Goal: Task Accomplishment & Management: Use online tool/utility

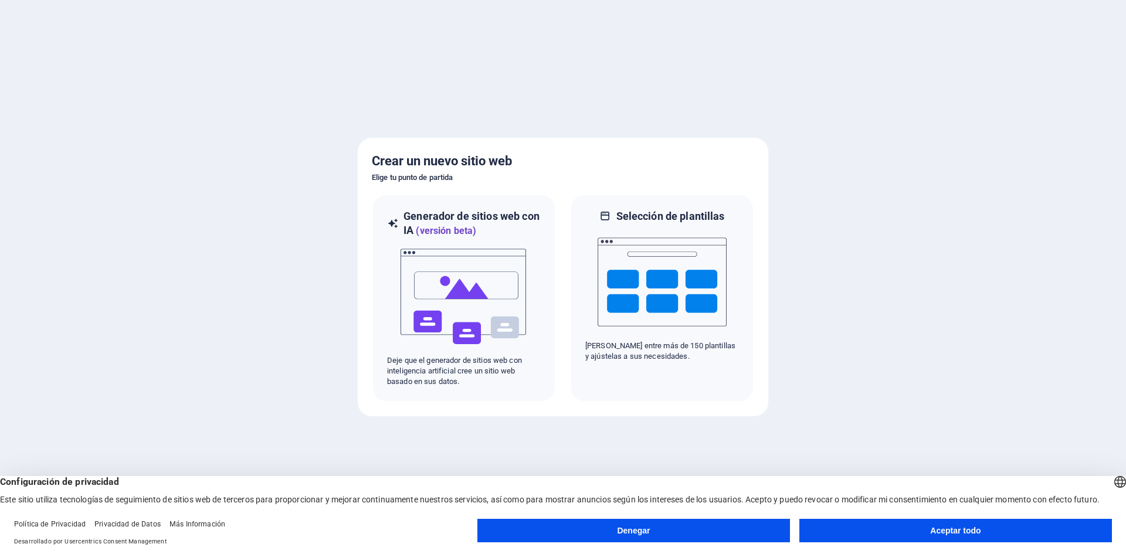
drag, startPoint x: 993, startPoint y: 48, endPoint x: 977, endPoint y: 147, distance: 100.3
click at [977, 147] on div at bounding box center [563, 277] width 1126 height 554
click at [487, 297] on img at bounding box center [463, 296] width 129 height 117
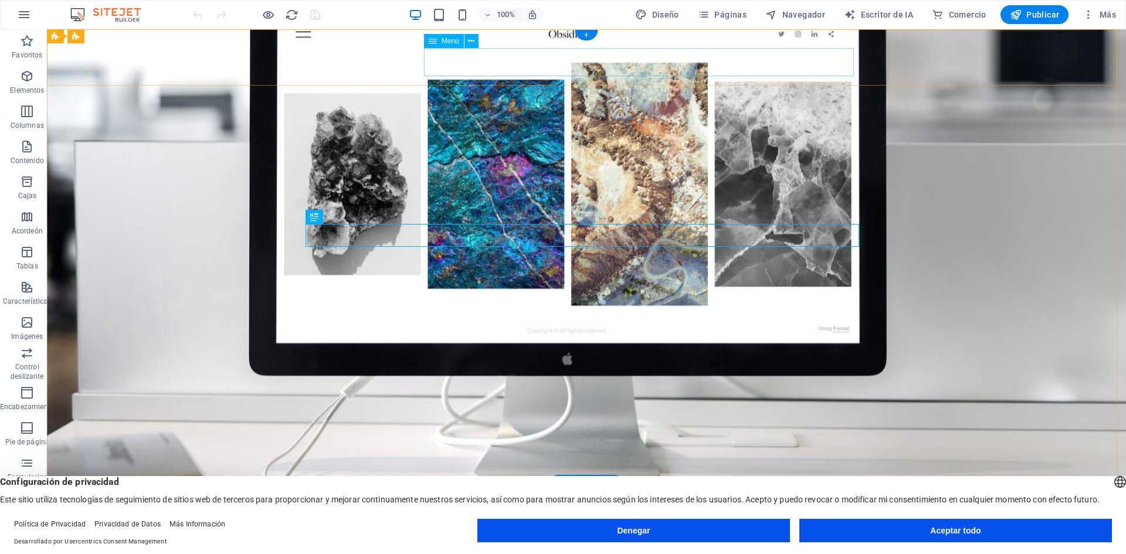
click at [815, 528] on nav "Inicio Sobre nosotros Servicios Preguntas frecuentes Contacto" at bounding box center [586, 542] width 544 height 28
click at [436, 43] on icon at bounding box center [433, 41] width 8 height 14
click at [475, 38] on button at bounding box center [471, 41] width 14 height 14
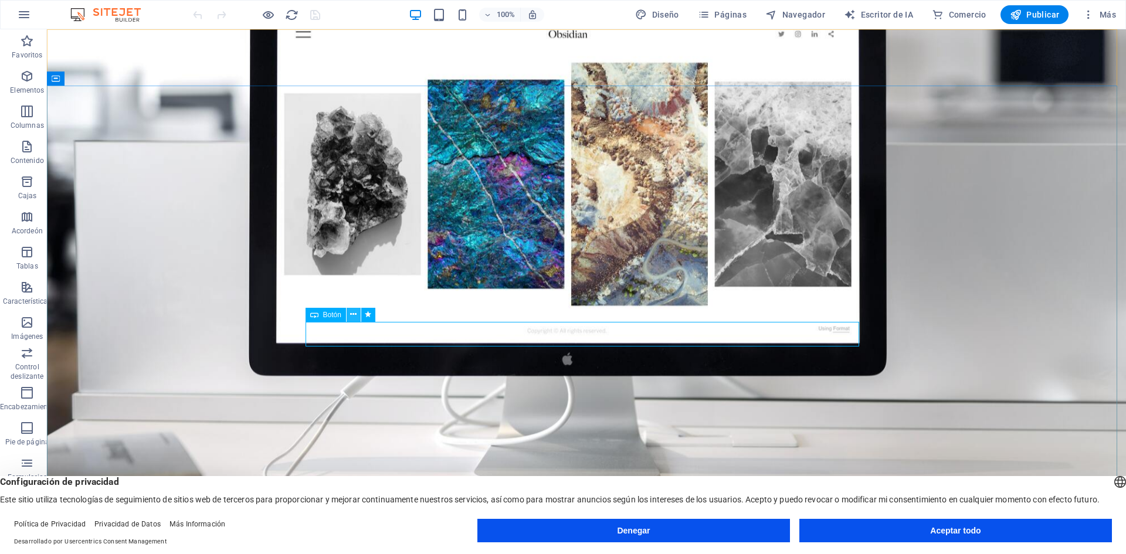
click at [351, 314] on icon at bounding box center [353, 314] width 6 height 12
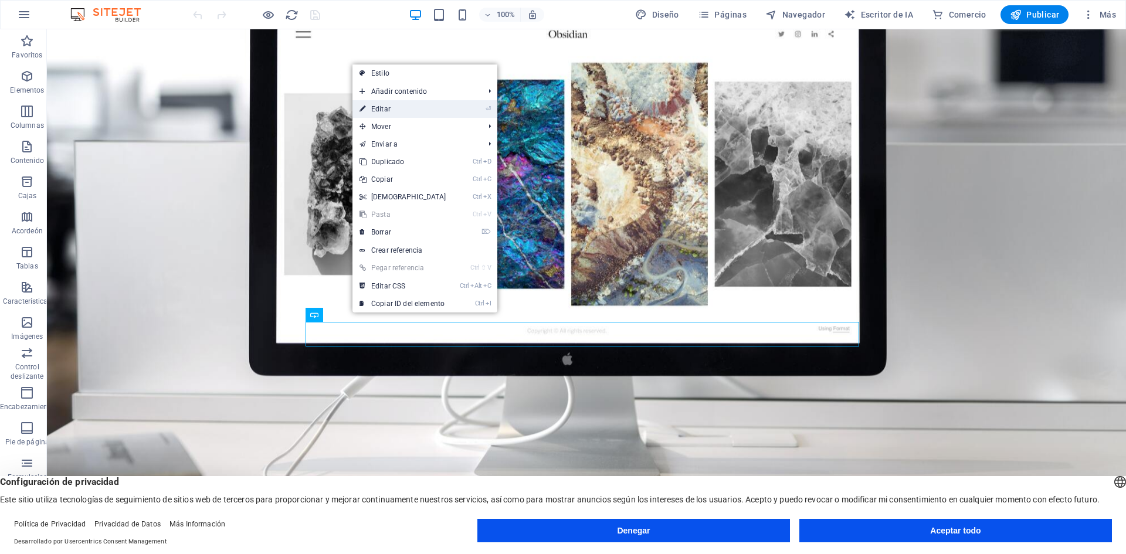
click at [381, 108] on font "Editar" at bounding box center [380, 109] width 19 height 8
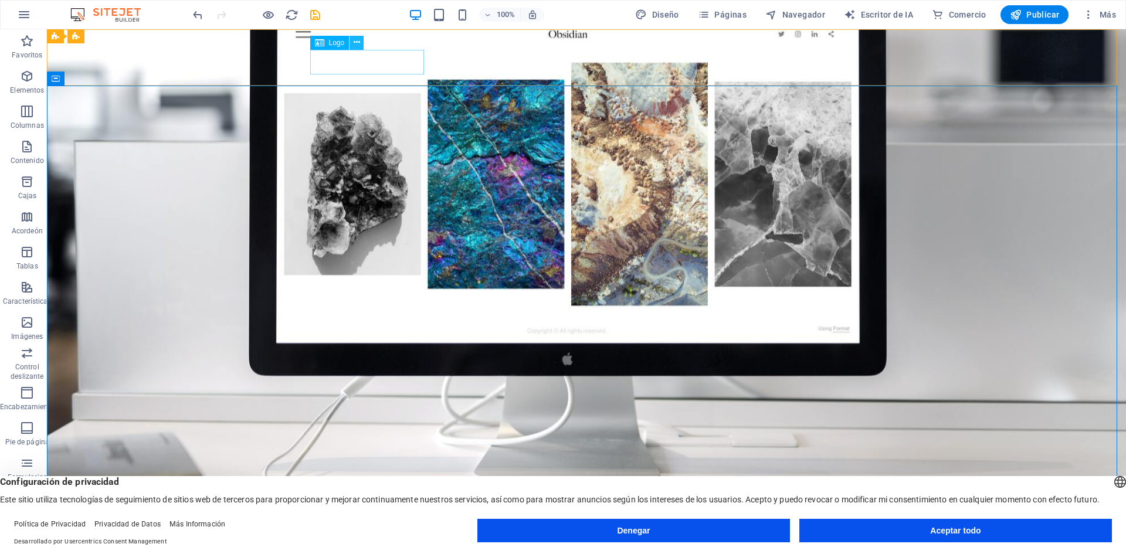
click at [359, 43] on icon at bounding box center [357, 42] width 6 height 12
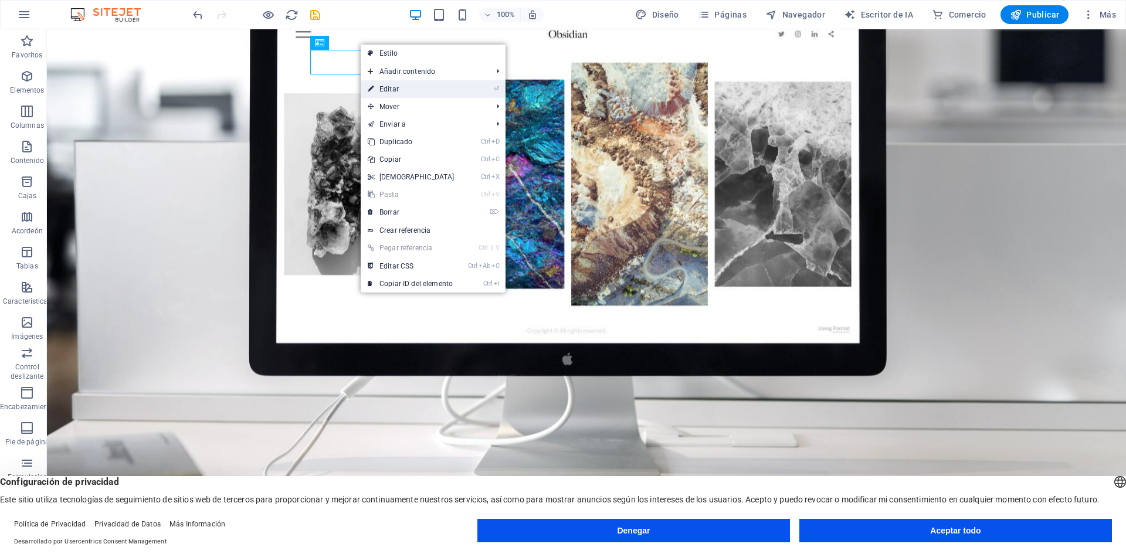
drag, startPoint x: 396, startPoint y: 87, endPoint x: 143, endPoint y: 57, distance: 255.0
click at [396, 87] on font "Editar" at bounding box center [388, 89] width 19 height 8
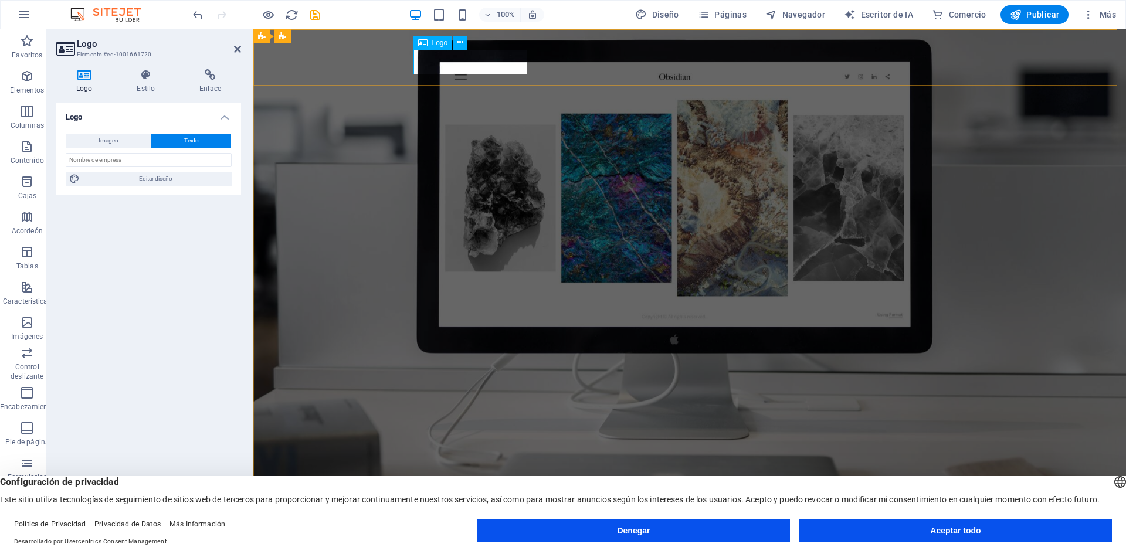
click at [419, 504] on div "[PERSON_NAME][DOMAIN_NAME]" at bounding box center [689, 516] width 544 height 25
click at [455, 504] on div "[PERSON_NAME][DOMAIN_NAME]" at bounding box center [689, 516] width 544 height 25
click at [461, 44] on icon at bounding box center [460, 42] width 6 height 12
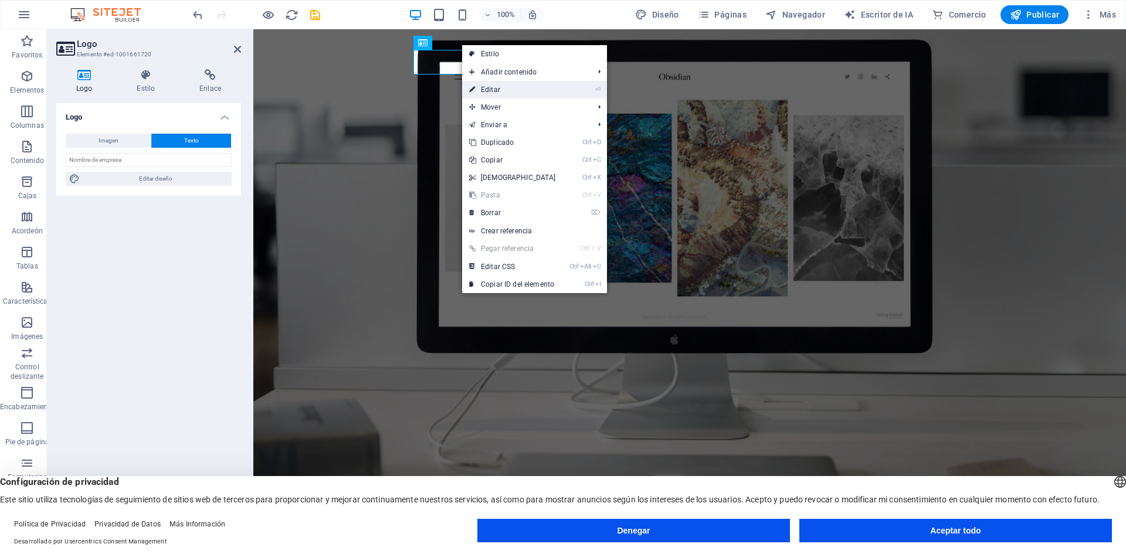
click at [495, 87] on font "Editar" at bounding box center [490, 90] width 19 height 8
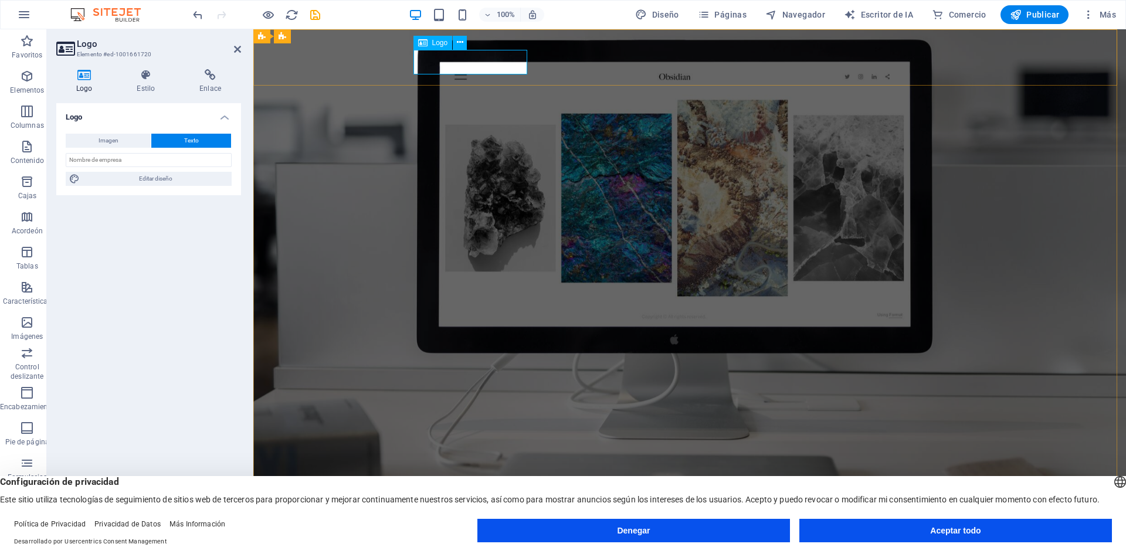
click at [446, 504] on div "[PERSON_NAME][DOMAIN_NAME]" at bounding box center [689, 516] width 544 height 25
click at [81, 162] on input "text" at bounding box center [149, 160] width 166 height 14
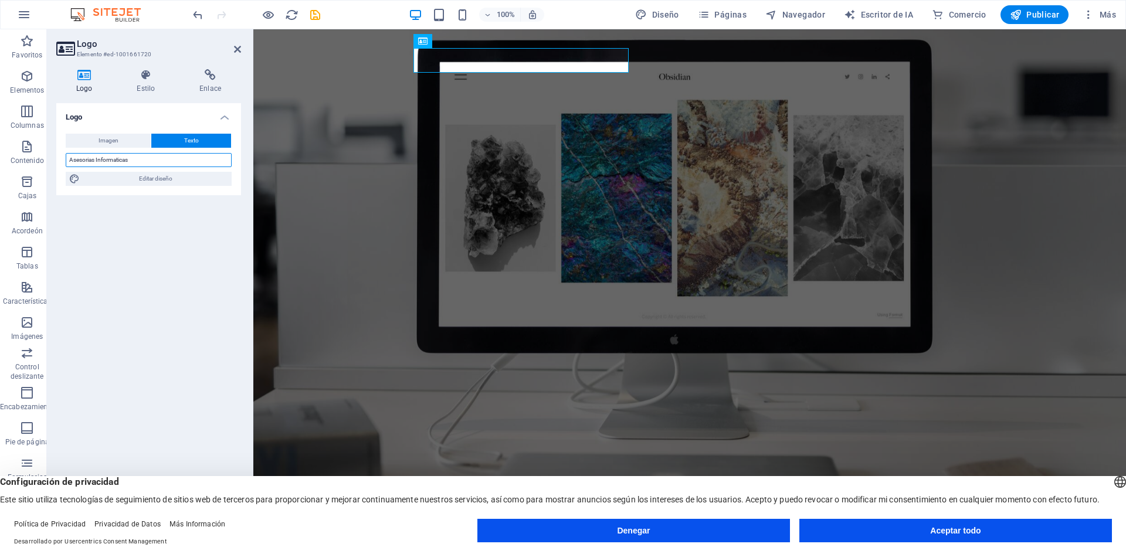
type input "Asesorias Informaticas"
click at [174, 135] on button "Texto" at bounding box center [191, 141] width 80 height 14
click at [176, 178] on span "Editar diseño" at bounding box center [155, 179] width 145 height 14
select select "px"
select select "200"
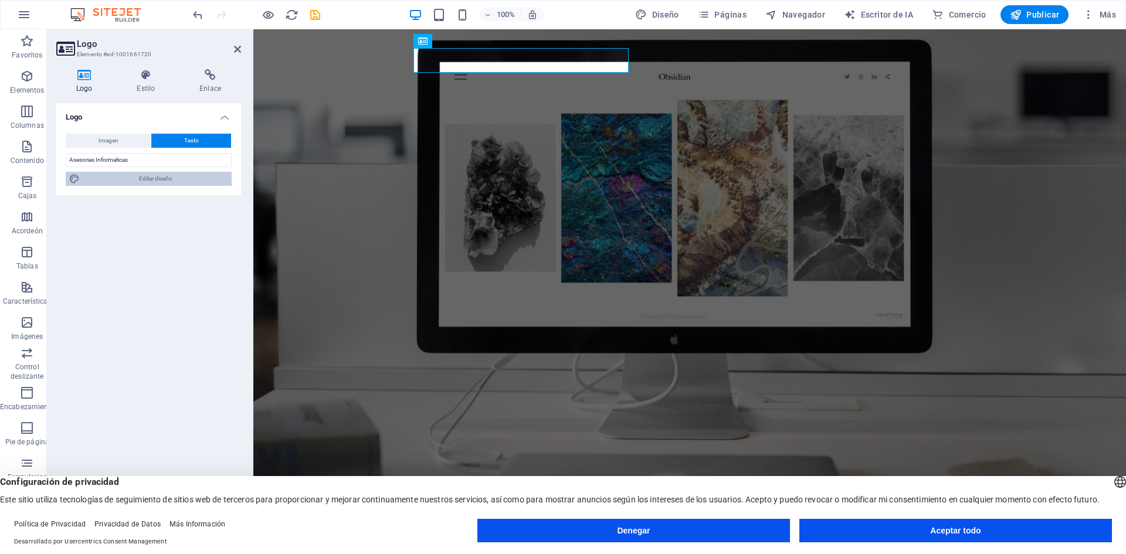
select select "px"
select select "rem"
select select "700"
select select "px"
select select "rem"
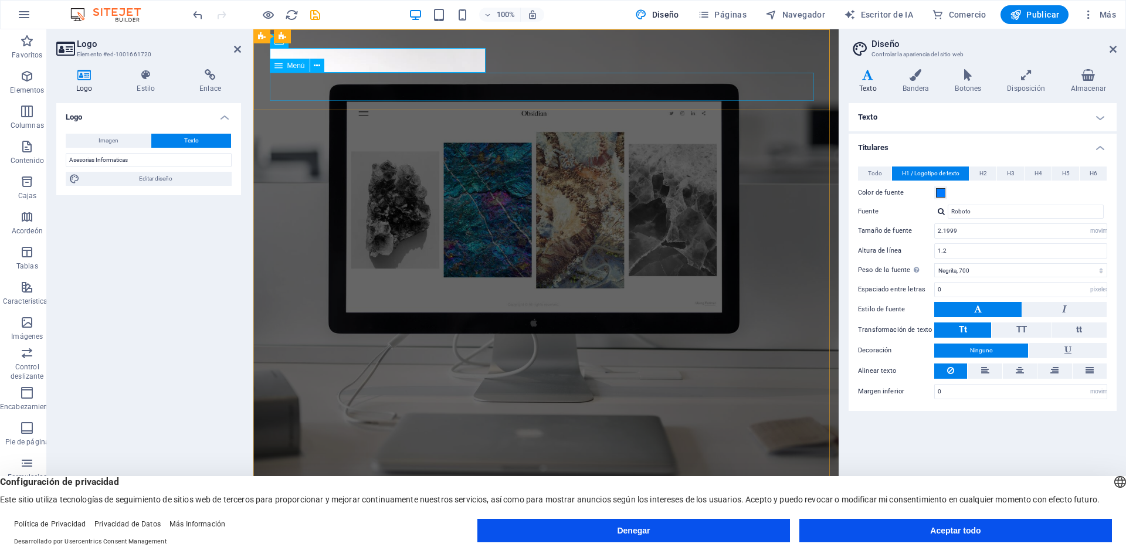
click at [781, 528] on nav "Inicio Sobre nosotros Servicios Preguntas frecuentes Contacto" at bounding box center [546, 542] width 544 height 28
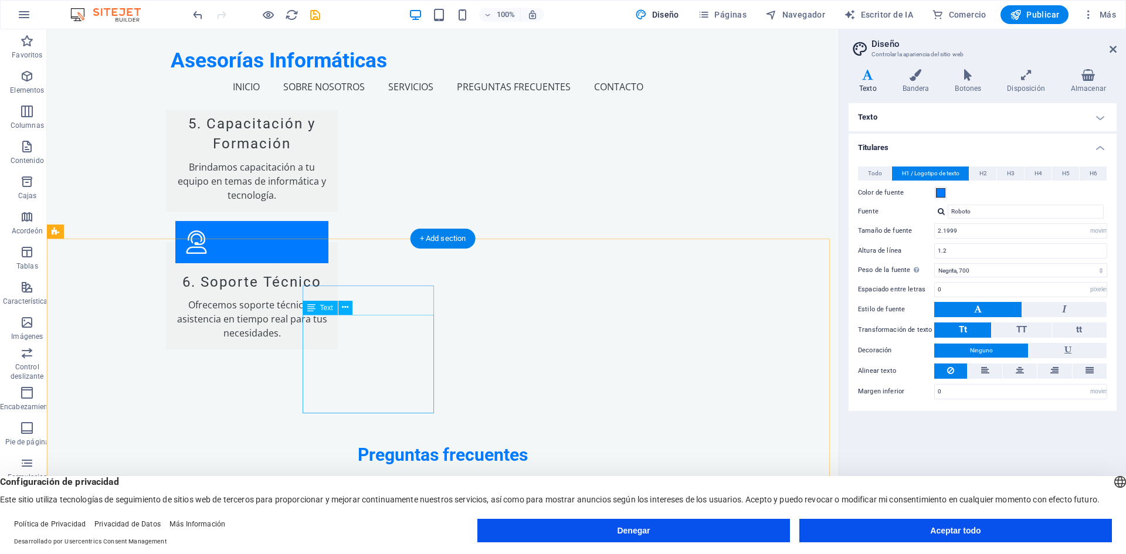
scroll to position [1989, 0]
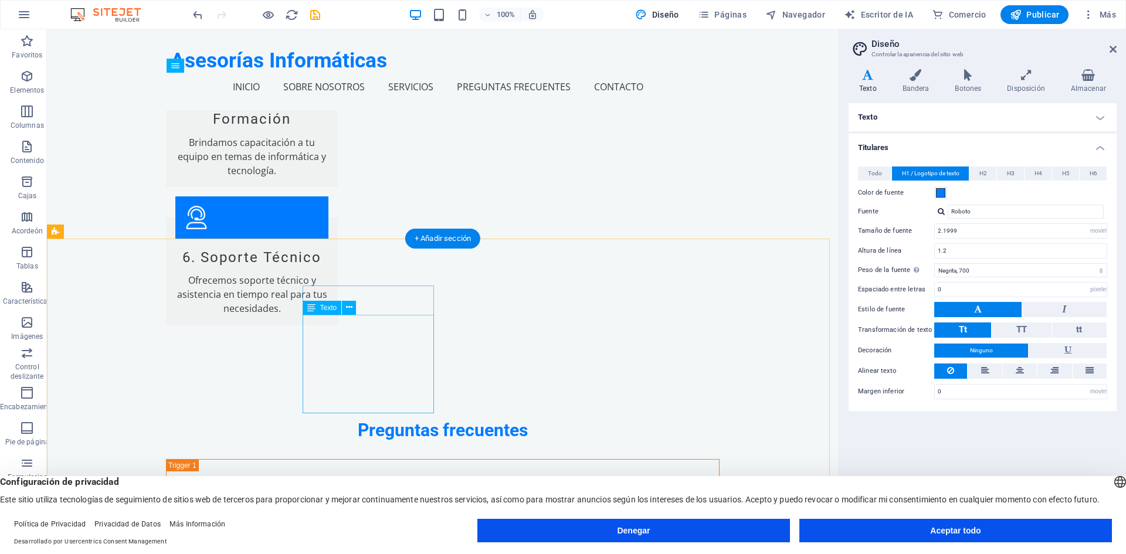
click at [351, 306] on icon at bounding box center [349, 307] width 6 height 12
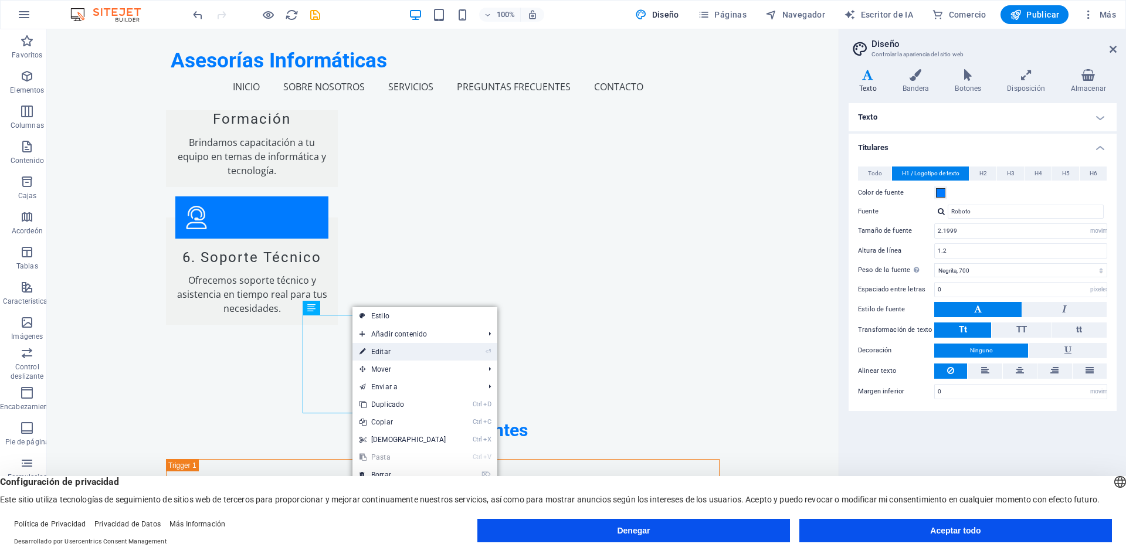
click at [379, 351] on font "Editar" at bounding box center [380, 352] width 19 height 8
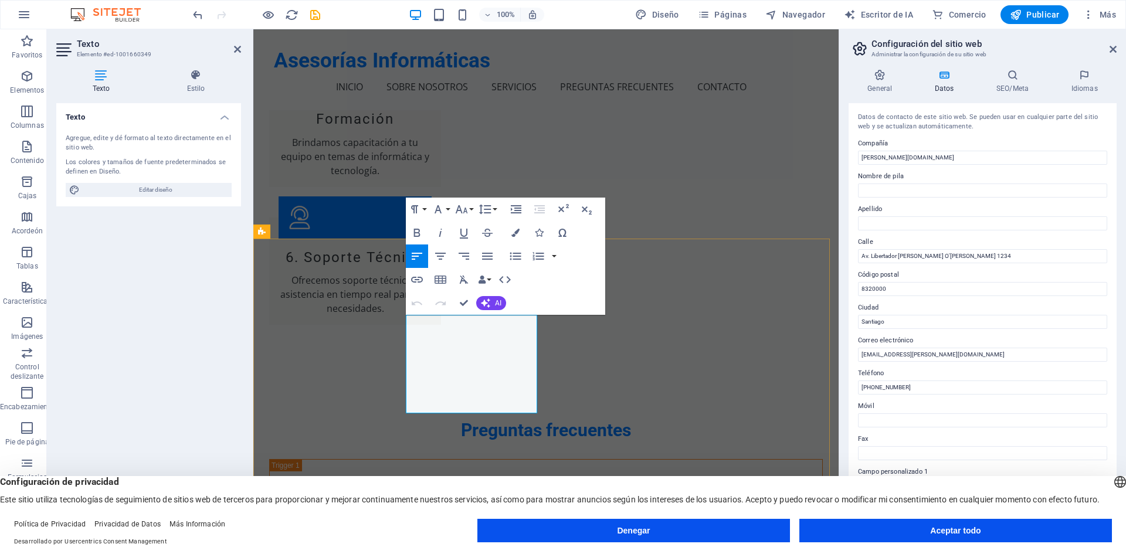
drag, startPoint x: 463, startPoint y: 362, endPoint x: 472, endPoint y: 375, distance: 16.1
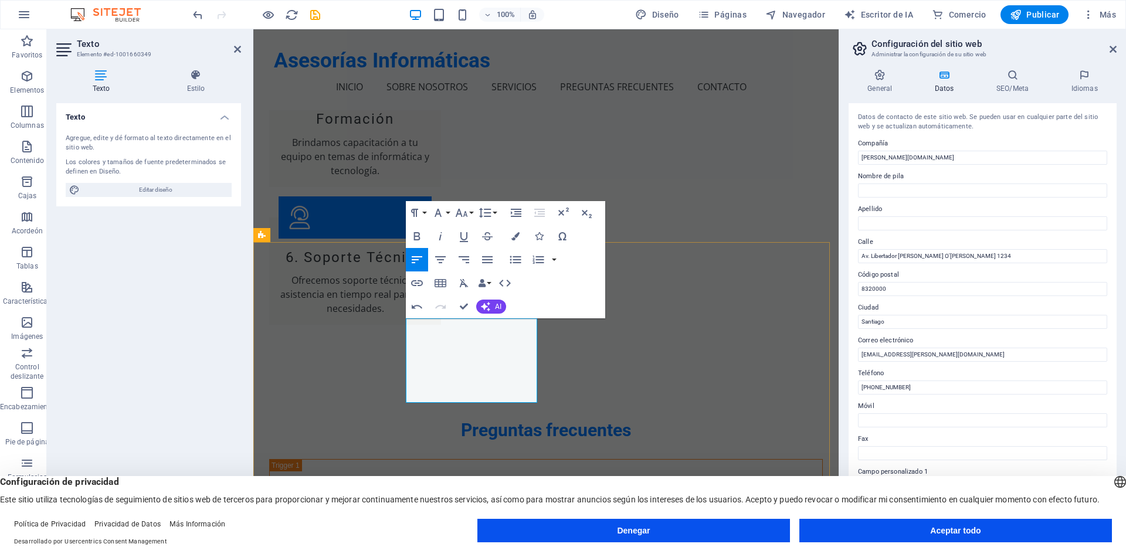
scroll to position [1930, 0]
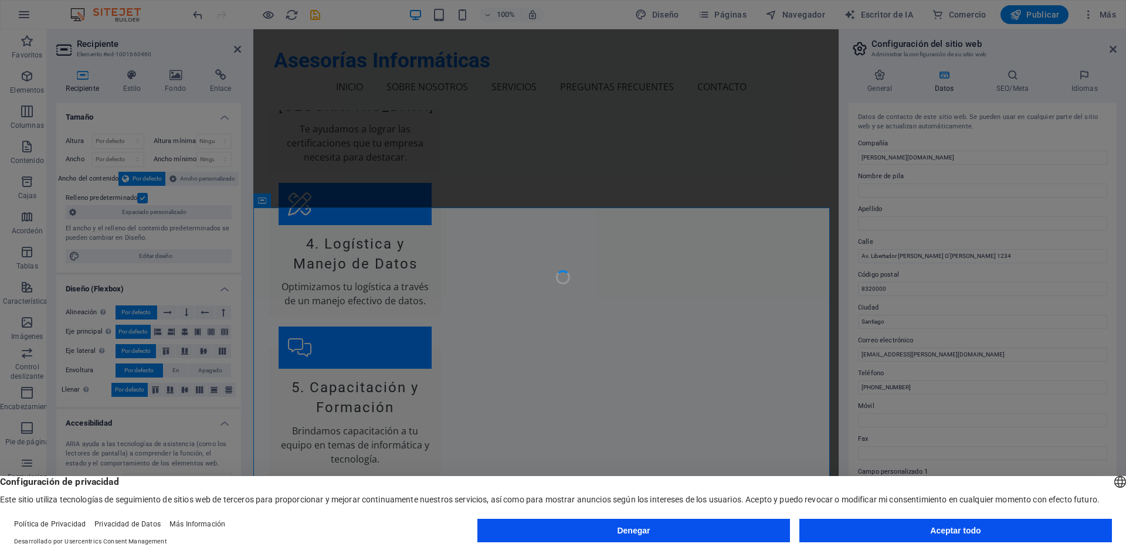
scroll to position [1695, 0]
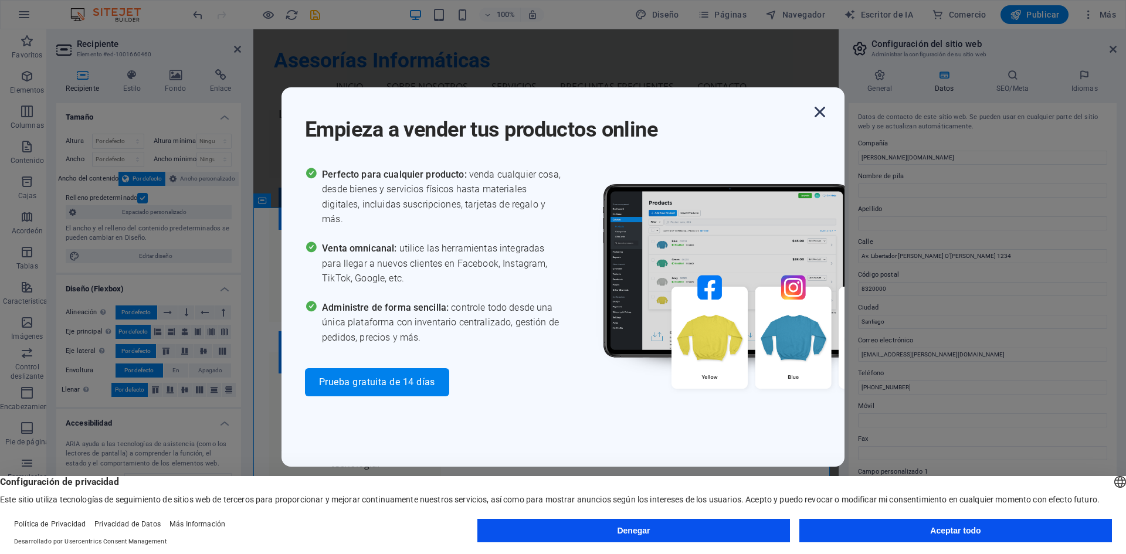
click at [818, 108] on icon "button" at bounding box center [819, 111] width 21 height 21
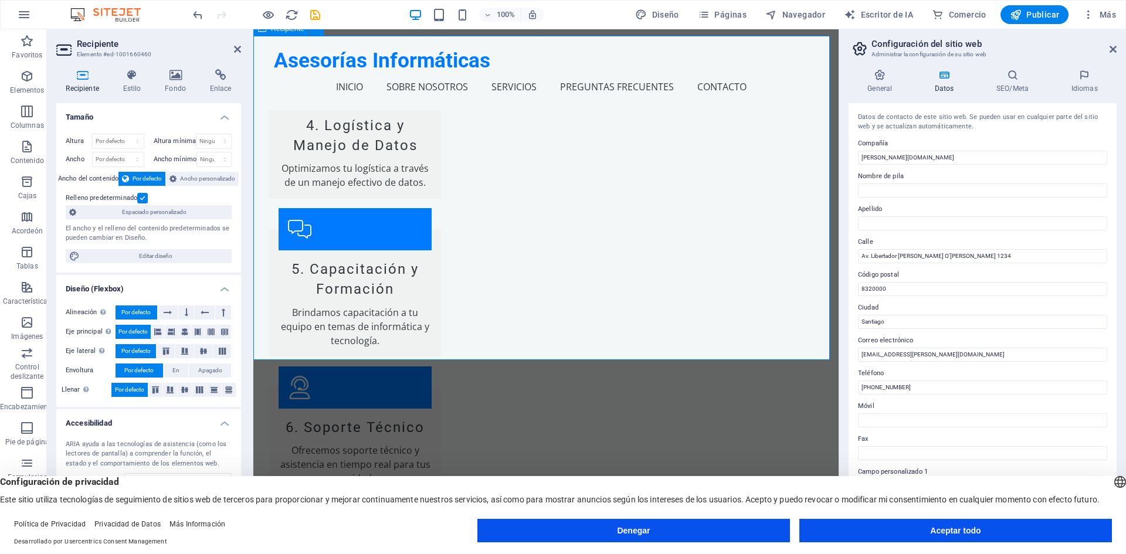
scroll to position [1813, 0]
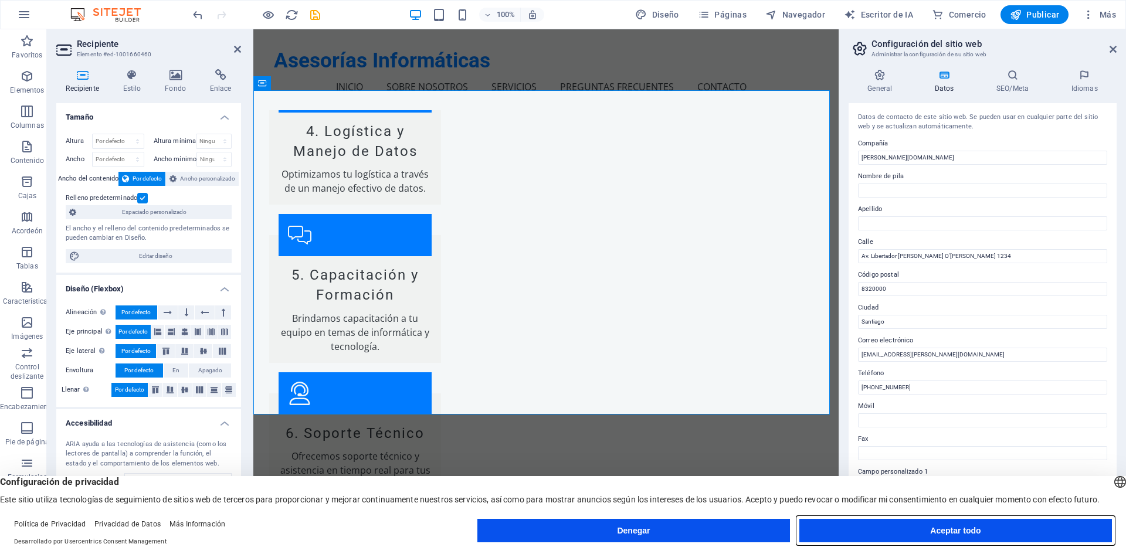
click at [974, 530] on font "Aceptar todo" at bounding box center [955, 530] width 50 height 9
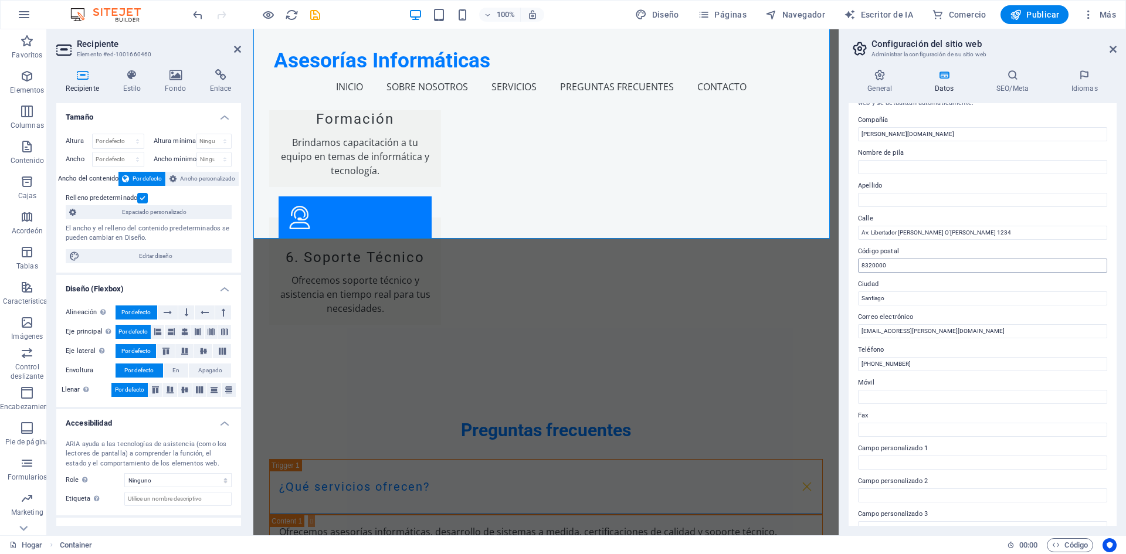
scroll to position [0, 0]
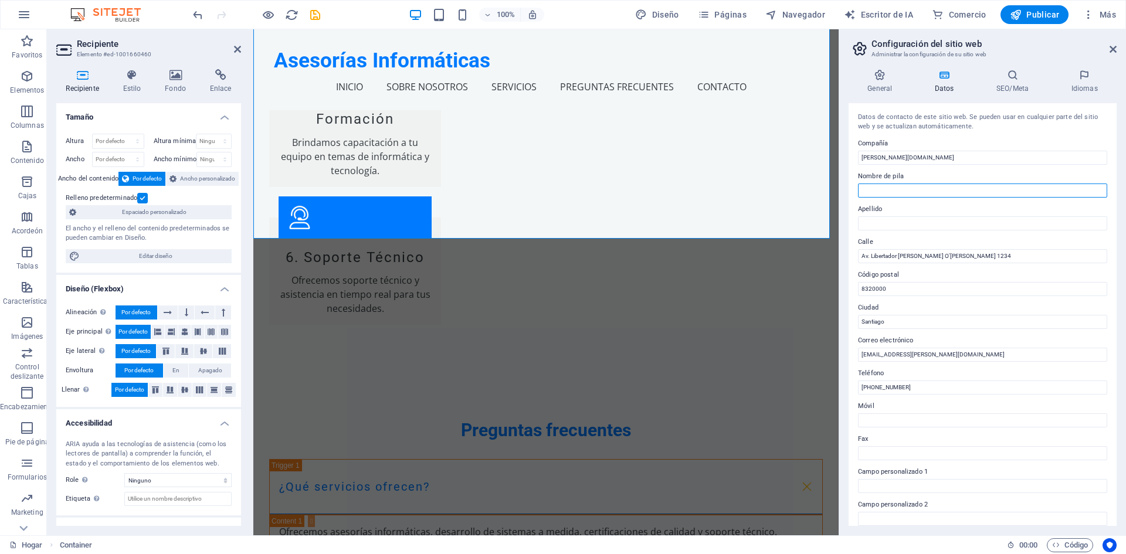
click at [903, 188] on input "Nombre de pila" at bounding box center [982, 190] width 249 height 14
drag, startPoint x: 912, startPoint y: 189, endPoint x: 839, endPoint y: 170, distance: 75.1
click at [841, 179] on aside "Configuración del sitio web Administrar la configuración de su sitio web Genera…" at bounding box center [981, 282] width 287 height 506
type input "Asesorias"
click at [876, 217] on input "Apellido" at bounding box center [982, 223] width 249 height 14
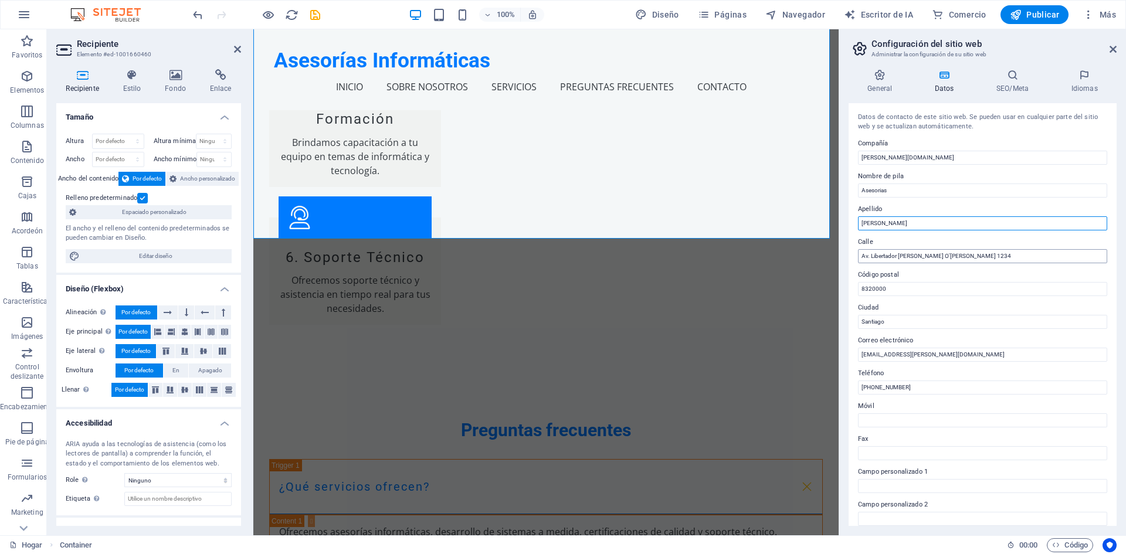
type input "schroeder"
drag, startPoint x: 971, startPoint y: 254, endPoint x: 850, endPoint y: 267, distance: 122.1
click at [850, 267] on div "Datos de contacto de este sitio web. Se pueden usar en cualquier parte del siti…" at bounding box center [982, 314] width 268 height 423
type input "jose manuel balmaceda 4450 renca"
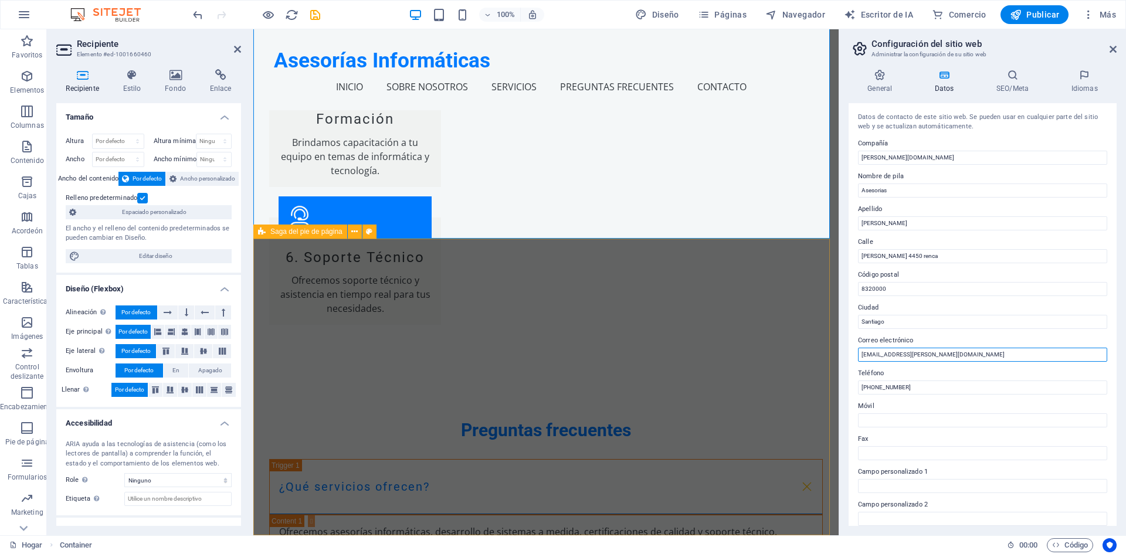
drag, startPoint x: 1168, startPoint y: 381, endPoint x: 825, endPoint y: 344, distance: 345.0
type input "cschroed01@gmail.com"
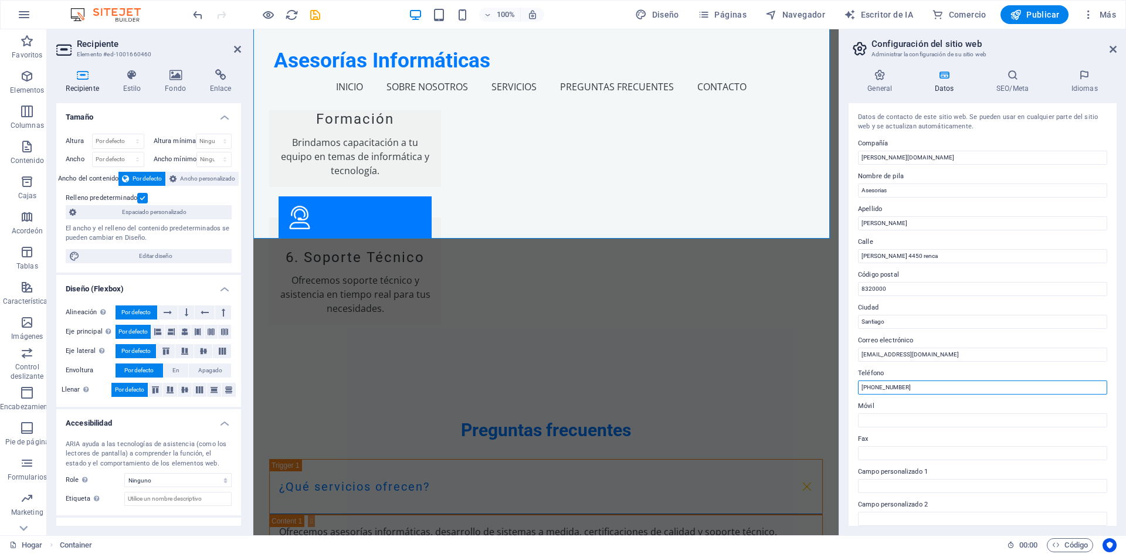
drag, startPoint x: 1167, startPoint y: 417, endPoint x: 830, endPoint y: 377, distance: 339.5
type input "+56994306758"
click at [902, 190] on input "Asesorias" at bounding box center [982, 190] width 249 height 14
type input "Asesorias Informaticas"
drag, startPoint x: 1158, startPoint y: 185, endPoint x: 832, endPoint y: 161, distance: 326.3
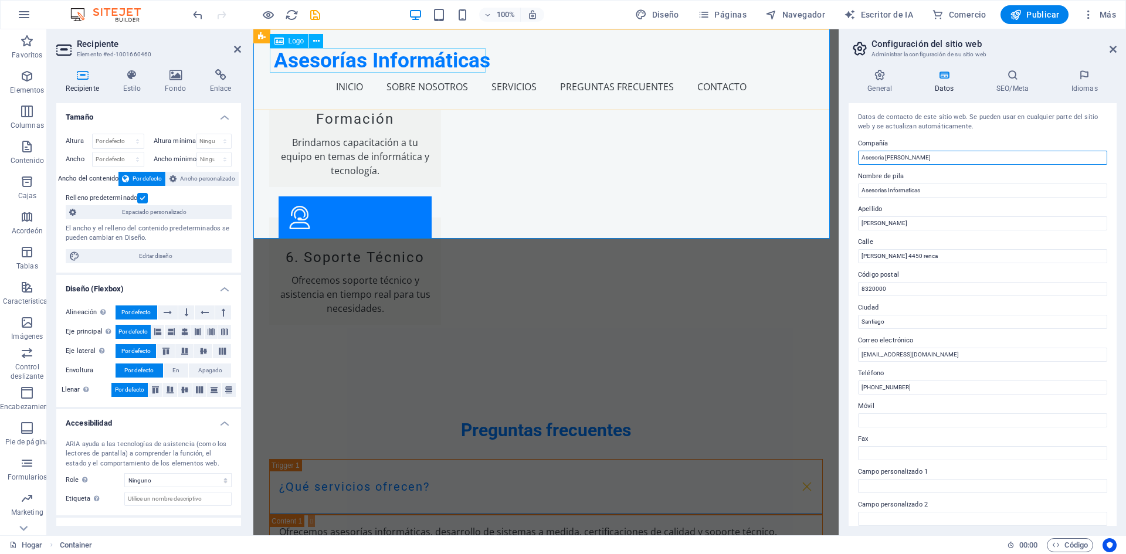
type input "Asesoria Schroeder"
click at [480, 62] on div "Asesorías Informáticas" at bounding box center [546, 60] width 544 height 25
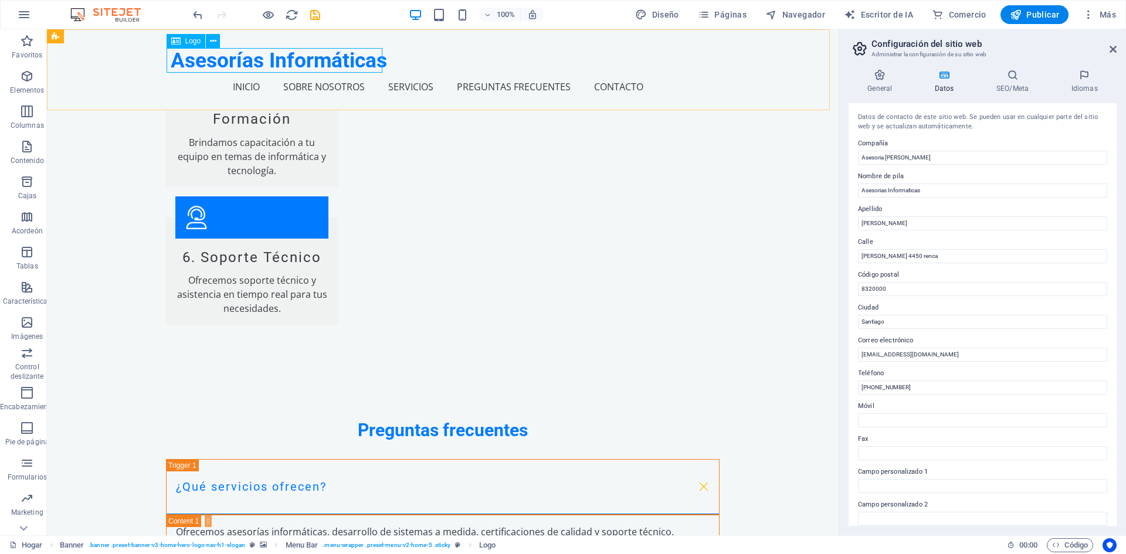
click at [215, 59] on div "Asesorías Informáticas" at bounding box center [443, 60] width 544 height 25
click at [215, 43] on icon at bounding box center [213, 41] width 6 height 12
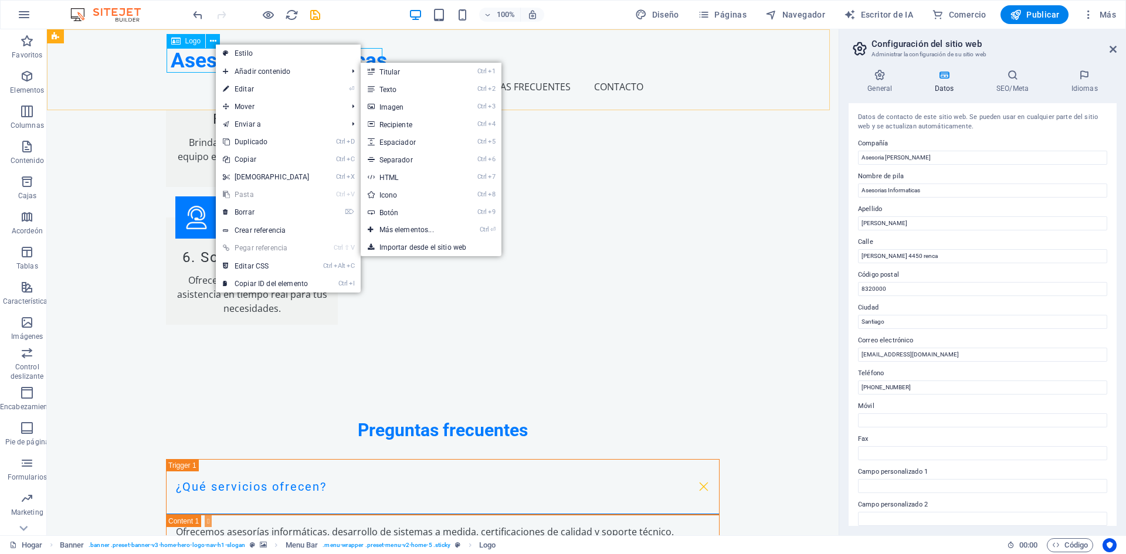
click at [371, 57] on div "Asesorías Informáticas" at bounding box center [443, 60] width 544 height 25
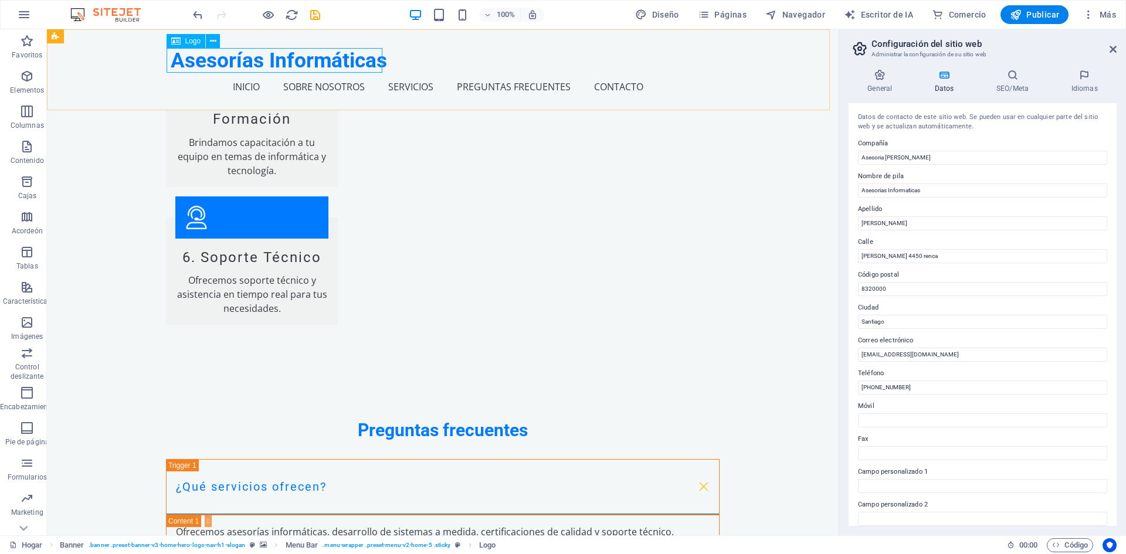
click at [371, 57] on div "Asesorías Informáticas" at bounding box center [443, 60] width 544 height 25
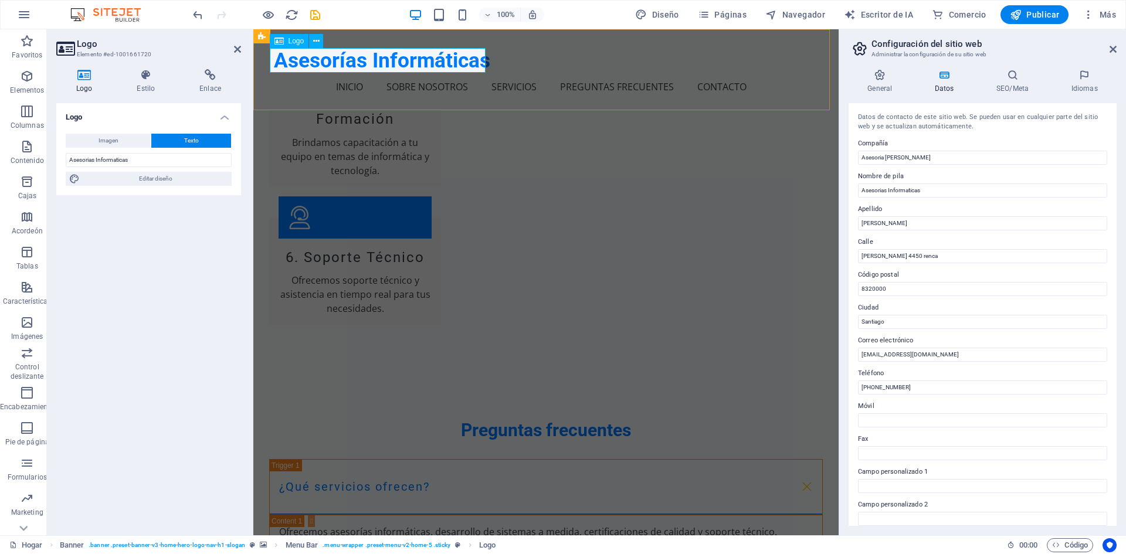
click at [325, 61] on div "Asesorías Informáticas" at bounding box center [546, 60] width 544 height 25
click at [317, 42] on icon at bounding box center [316, 41] width 6 height 12
click at [468, 58] on div "Asesorías Informáticas" at bounding box center [546, 60] width 544 height 25
click at [137, 162] on input "Asesorias Informaticas" at bounding box center [149, 160] width 166 height 14
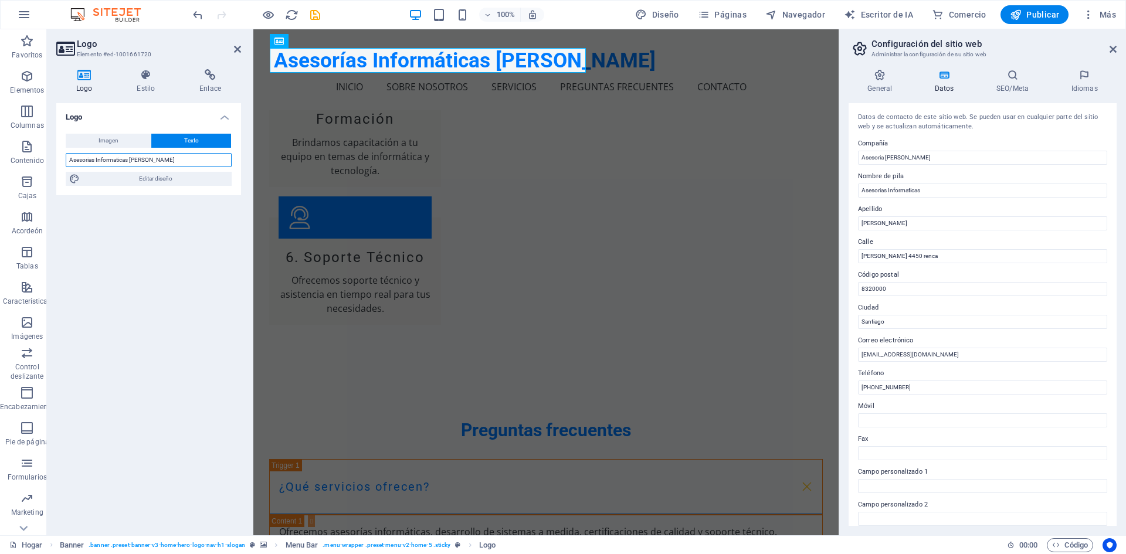
type input "Asesorias Informaticas Schroeder"
click at [192, 139] on font "Texto" at bounding box center [191, 140] width 15 height 6
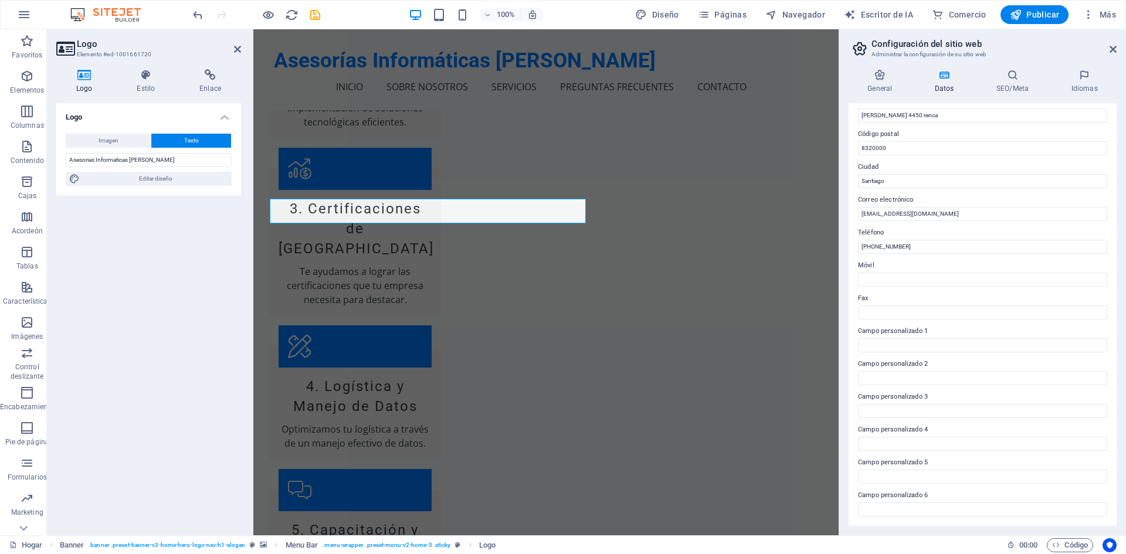
scroll to position [1838, 0]
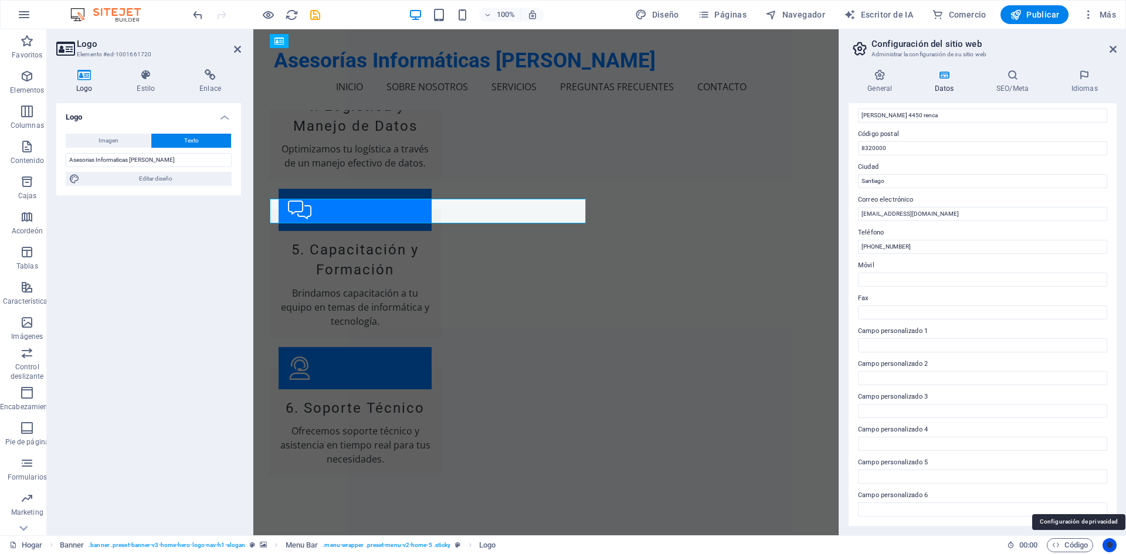
click at [1107, 546] on icon "Centrados en el usuario" at bounding box center [1109, 545] width 8 height 8
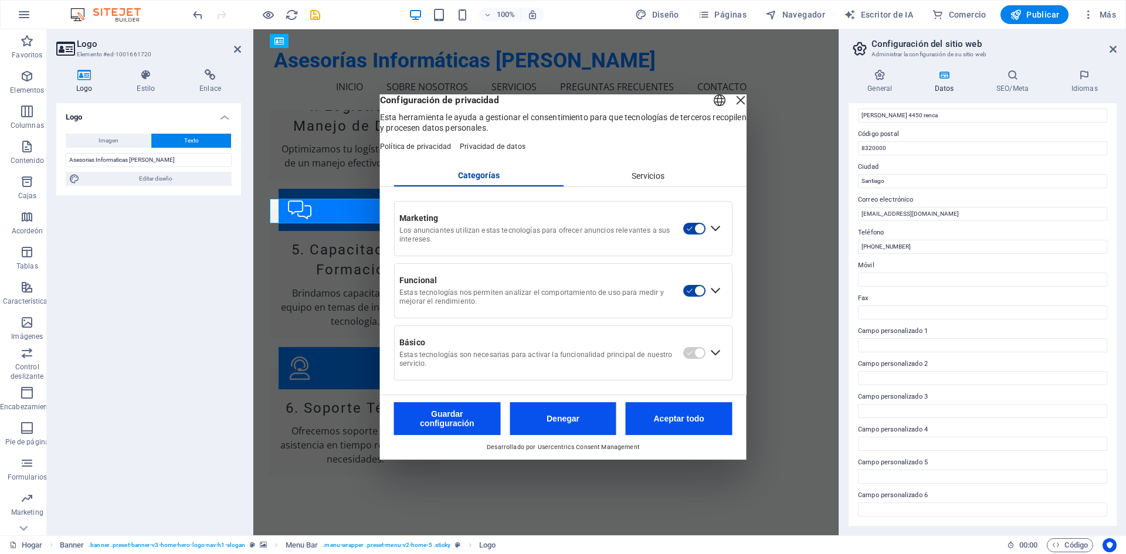
click at [663, 423] on font "Aceptar todo" at bounding box center [679, 418] width 50 height 9
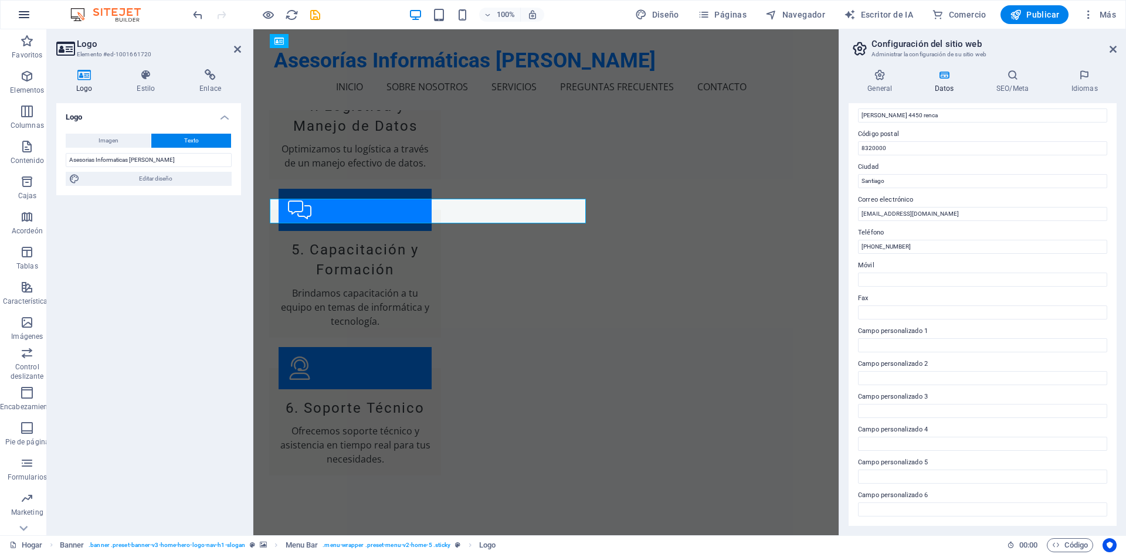
click at [19, 13] on icon "button" at bounding box center [24, 15] width 14 height 14
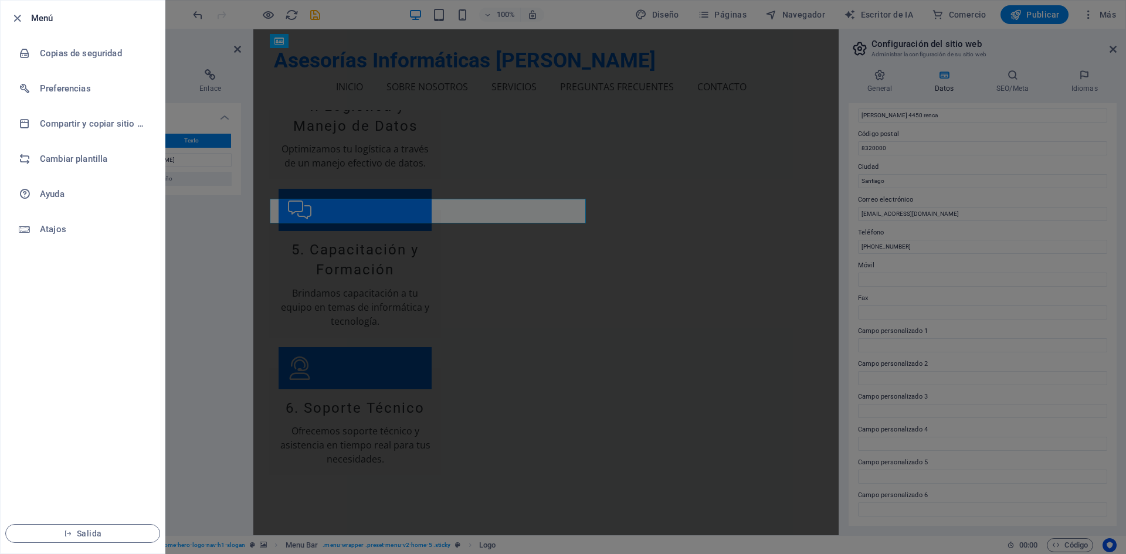
click at [1025, 51] on div at bounding box center [563, 277] width 1126 height 554
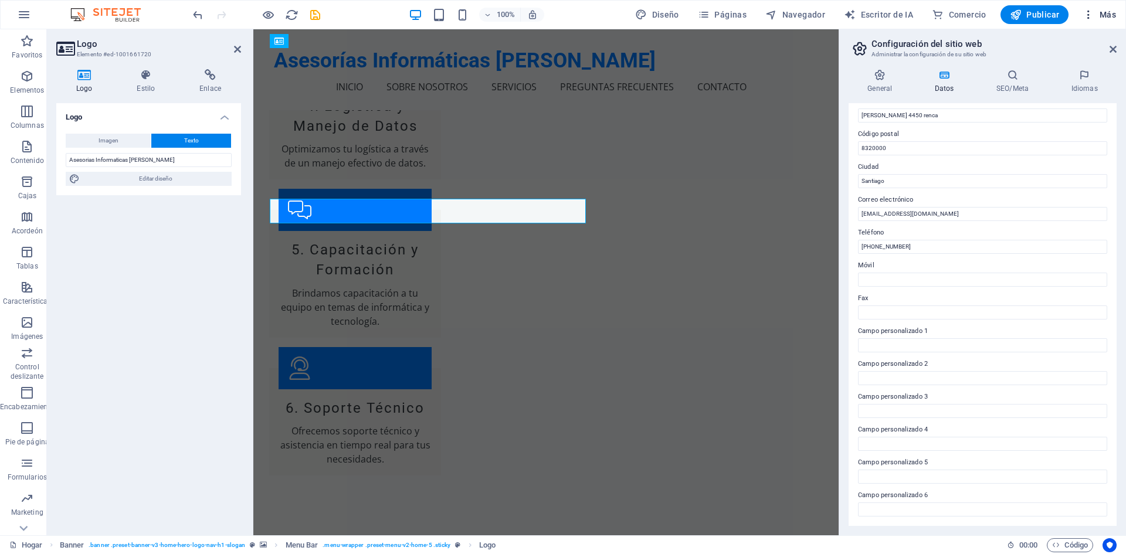
click at [1096, 11] on span "Más" at bounding box center [1098, 15] width 33 height 12
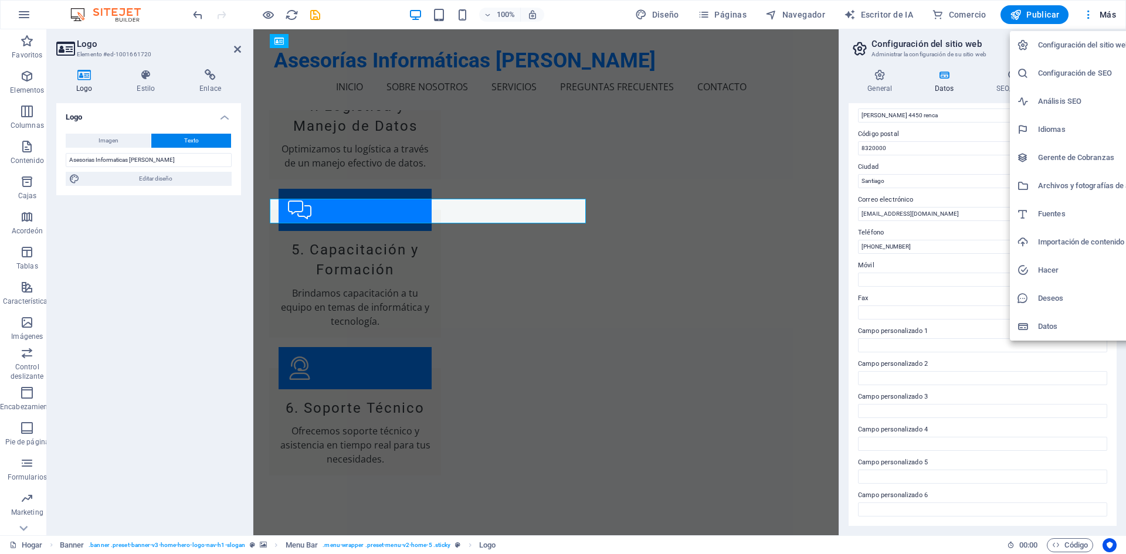
click at [701, 12] on div at bounding box center [563, 277] width 1126 height 554
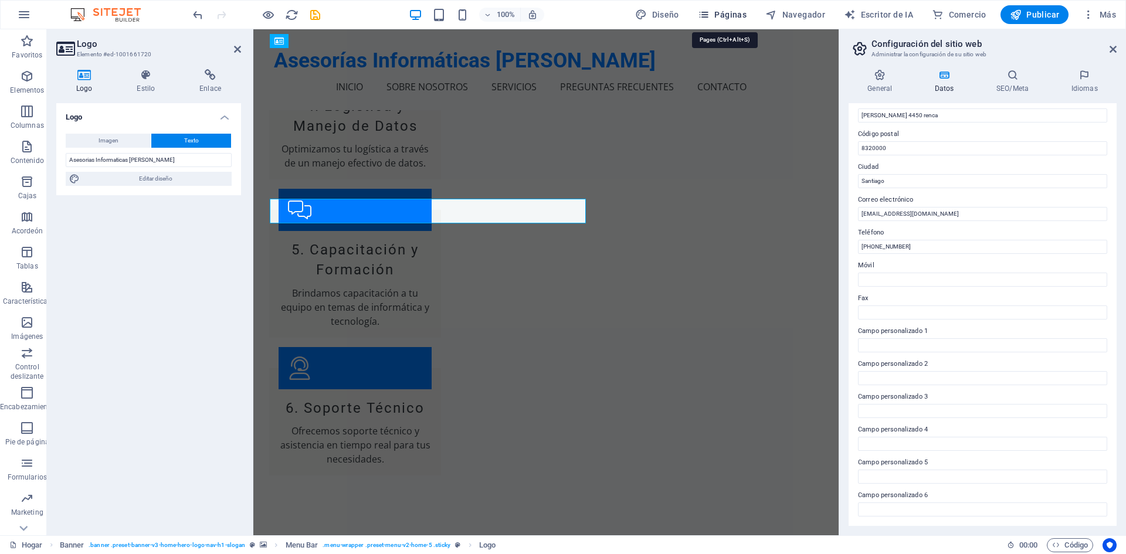
click at [705, 16] on icon "button" at bounding box center [704, 15] width 12 height 12
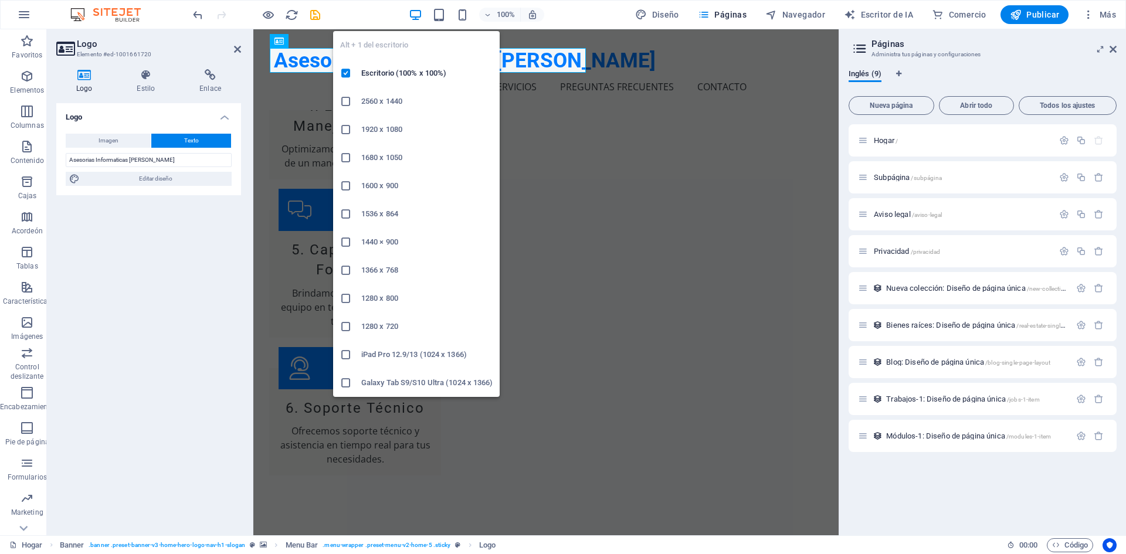
click at [344, 383] on icon at bounding box center [346, 383] width 12 height 12
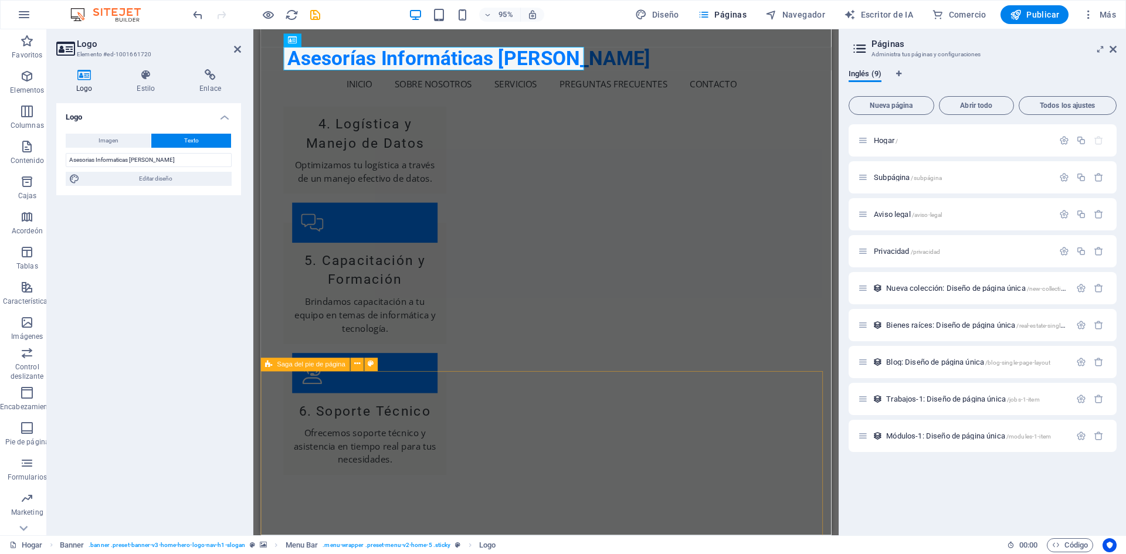
scroll to position [1862, 0]
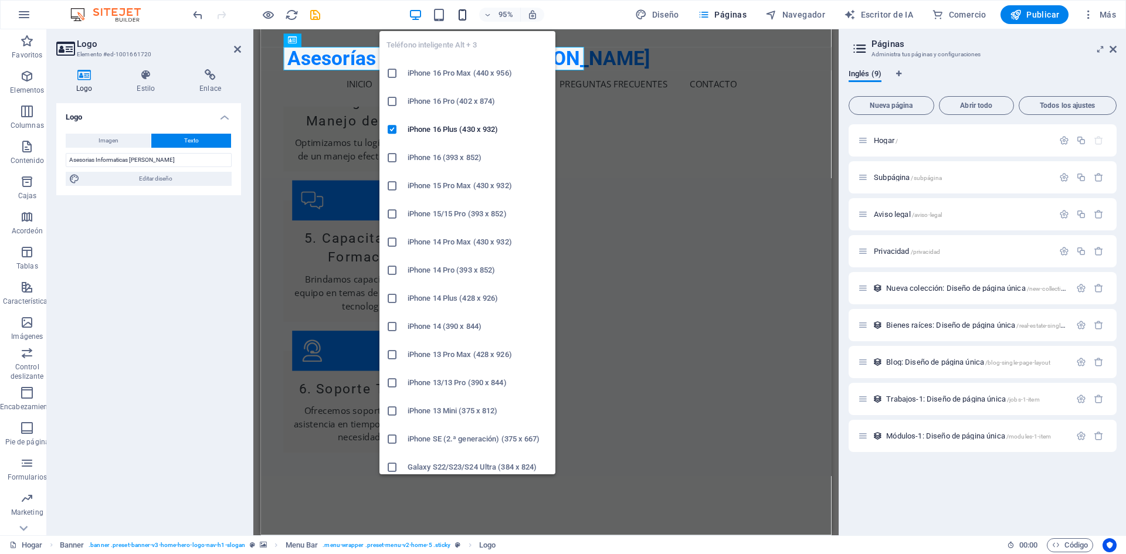
click at [464, 19] on icon "button" at bounding box center [462, 14] width 13 height 13
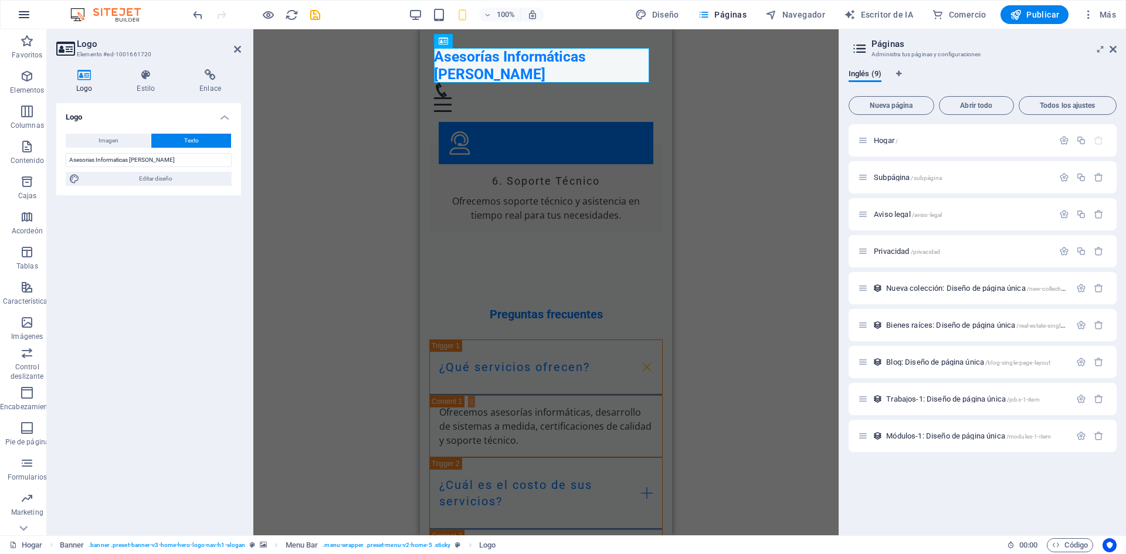
click at [21, 11] on icon "button" at bounding box center [24, 15] width 14 height 14
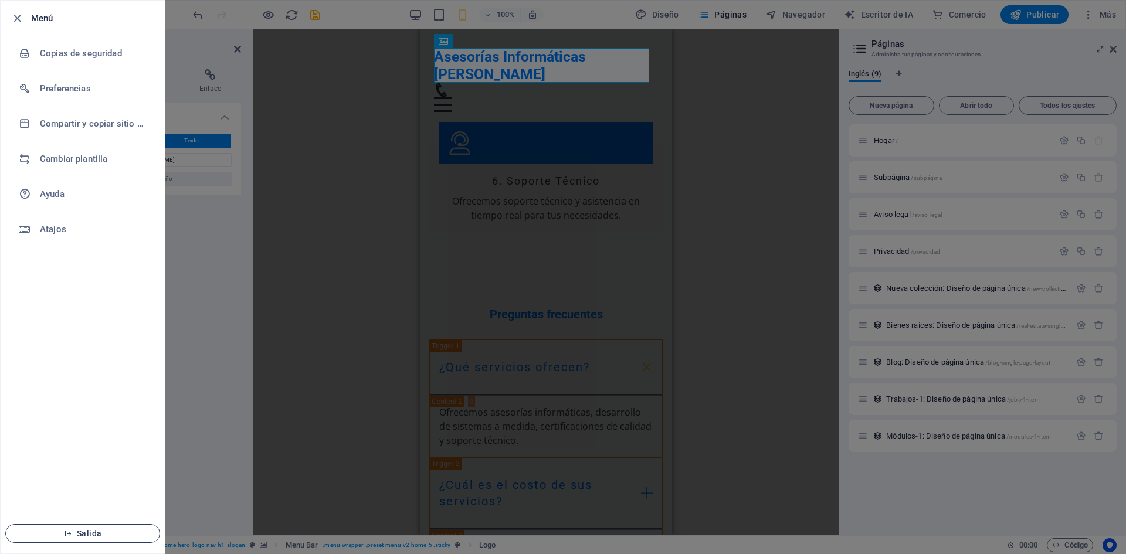
click at [93, 531] on font "Salida" at bounding box center [89, 533] width 25 height 9
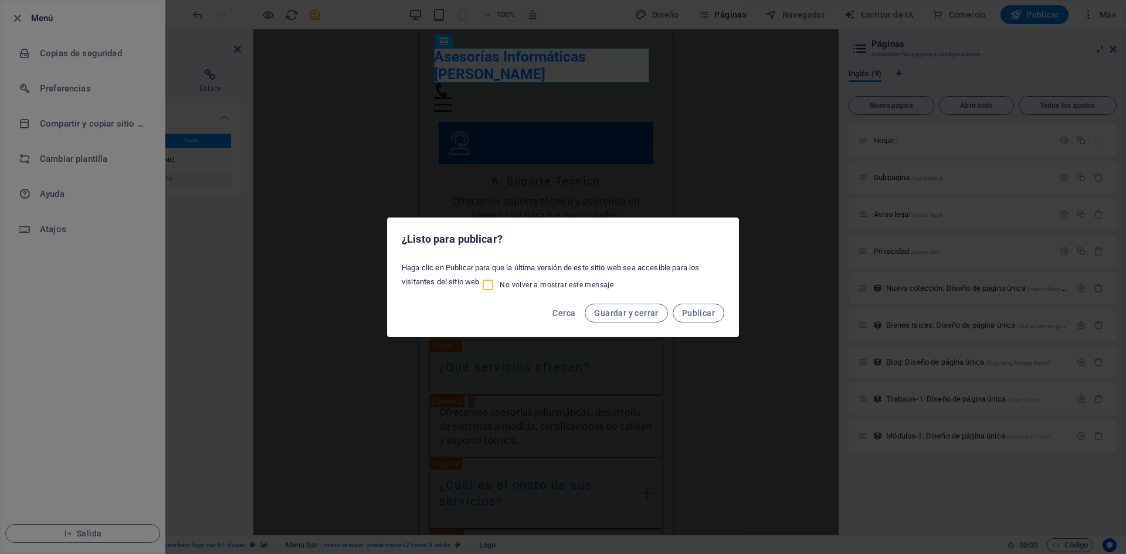
click at [492, 285] on input "No volver a mostrar este mensaje" at bounding box center [490, 285] width 19 height 14
checkbox input "true"
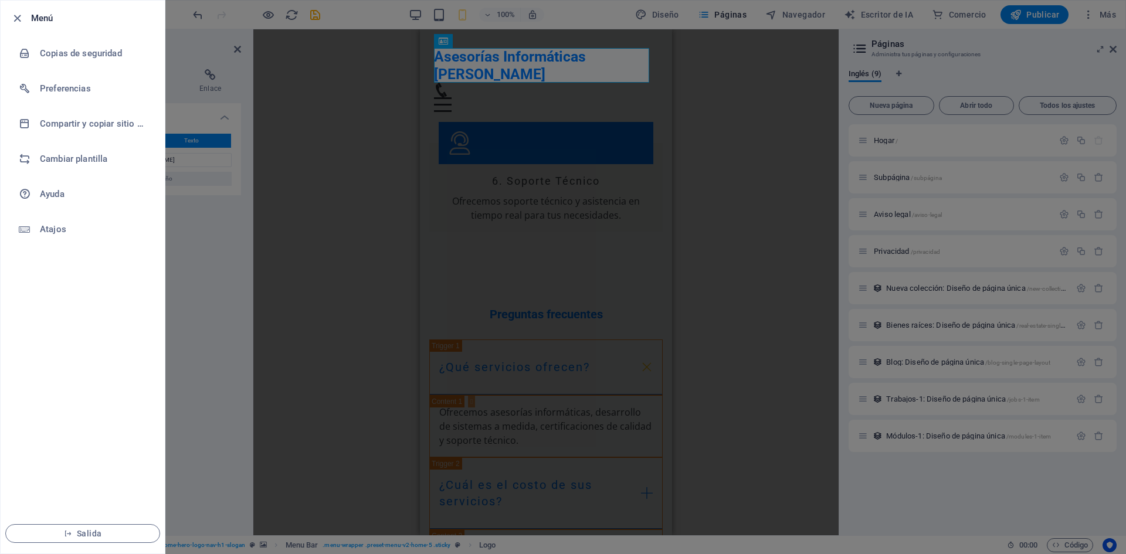
click at [20, 20] on icon "button" at bounding box center [17, 18] width 13 height 13
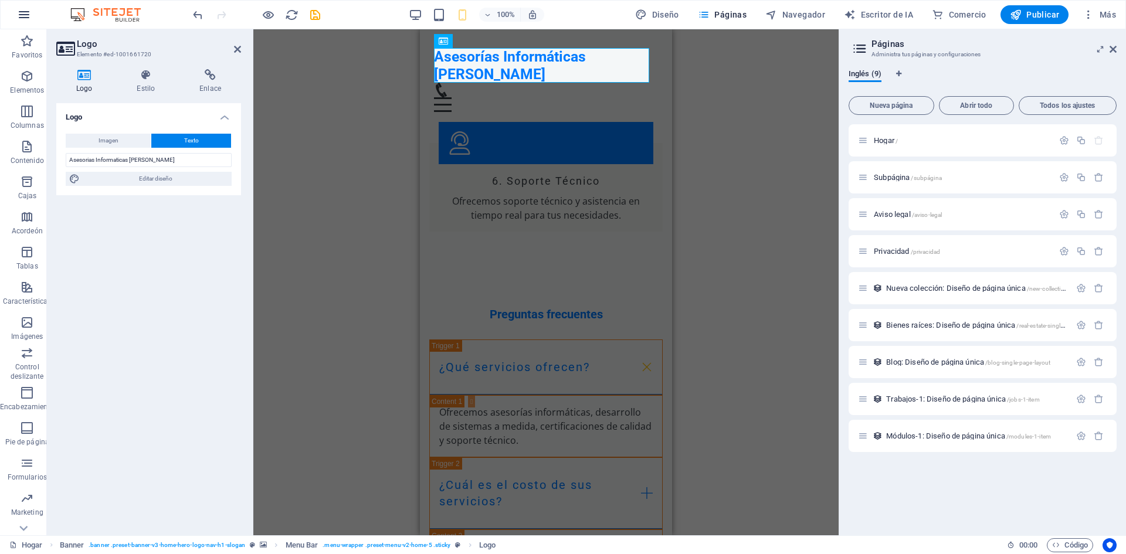
click at [21, 14] on icon "button" at bounding box center [24, 15] width 14 height 14
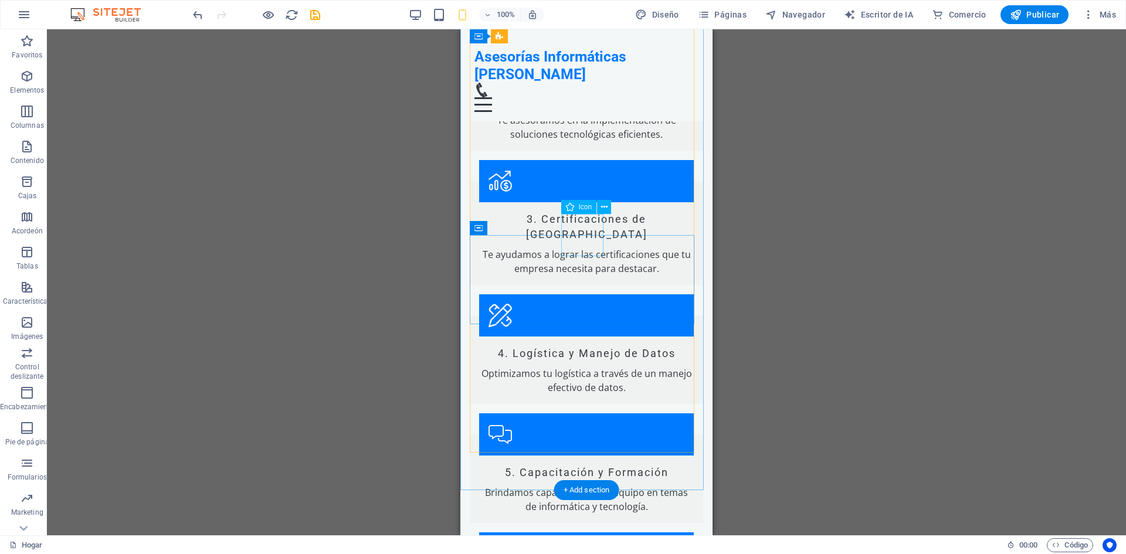
scroll to position [1158, 0]
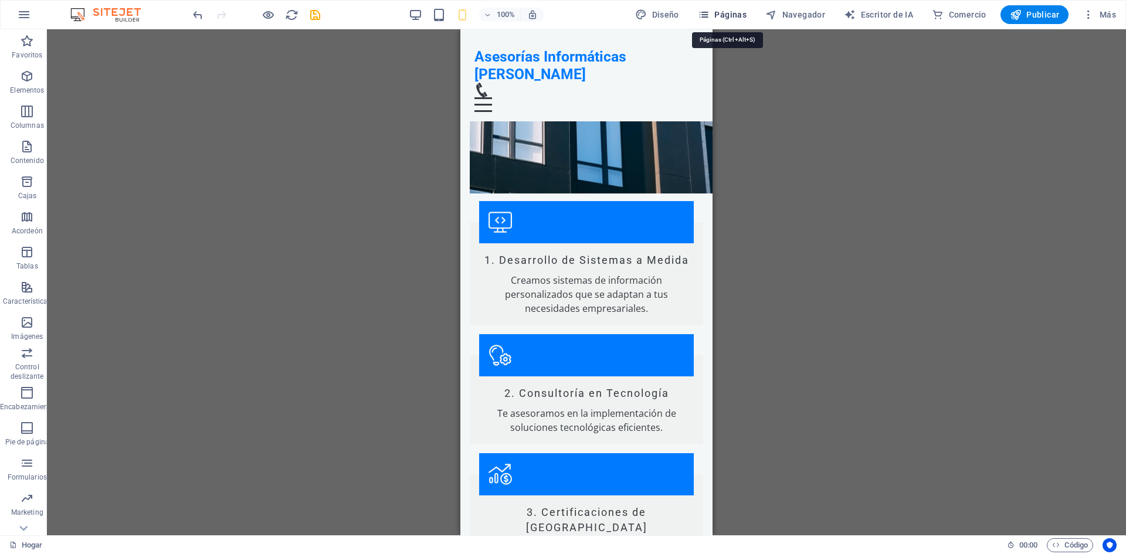
click at [709, 11] on icon "button" at bounding box center [704, 15] width 12 height 12
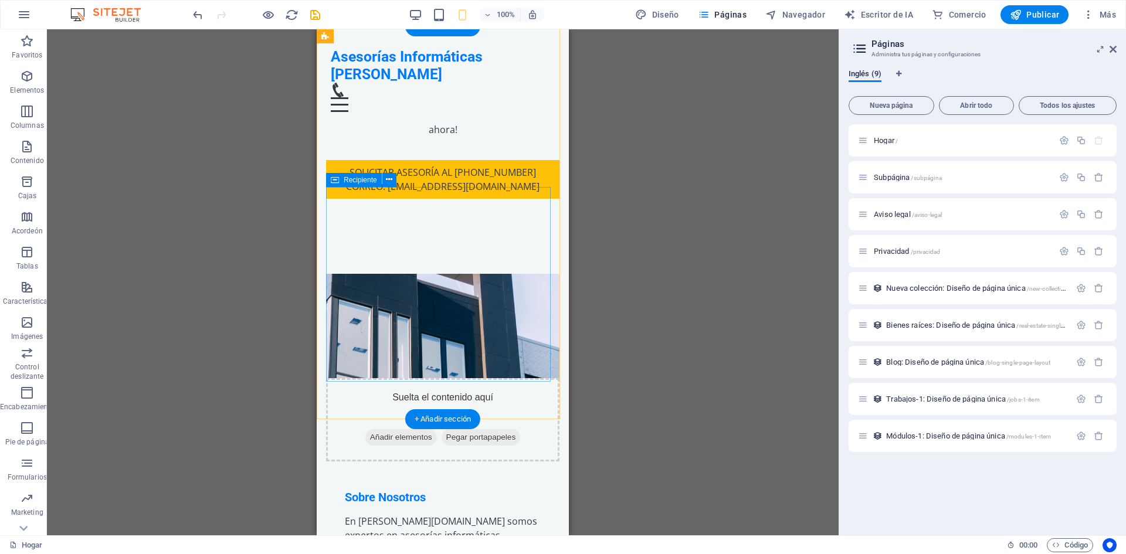
scroll to position [338, 0]
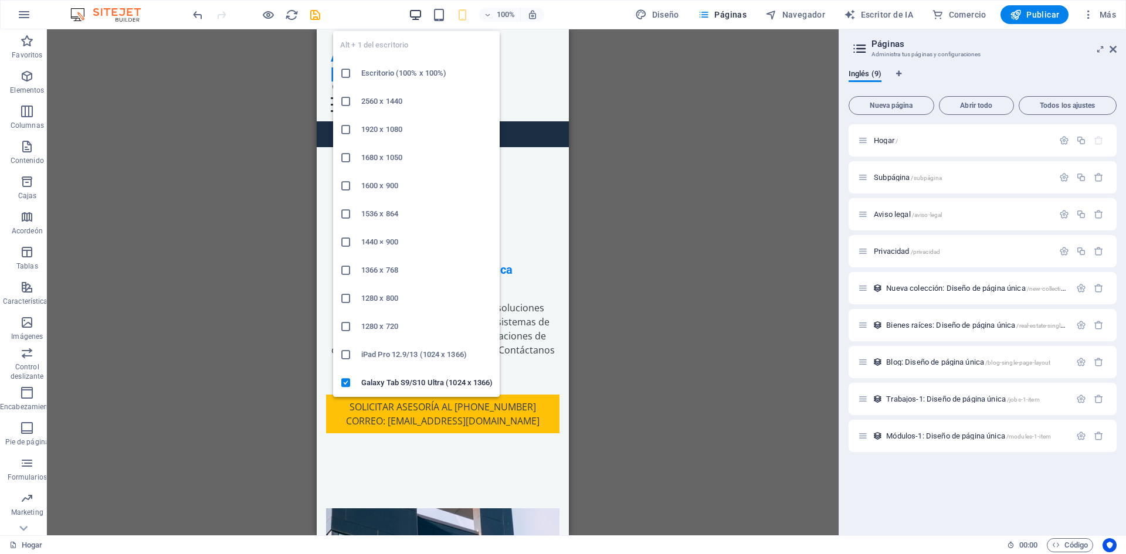
click at [418, 15] on icon "button" at bounding box center [415, 14] width 13 height 13
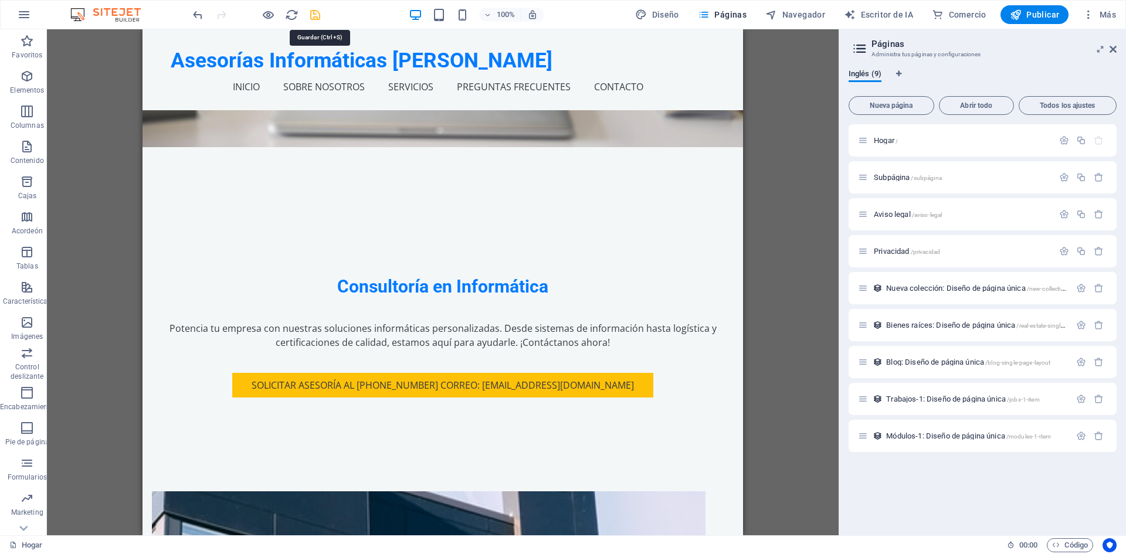
click at [312, 15] on icon "ahorrar" at bounding box center [314, 14] width 13 height 13
checkbox input "false"
